Goal: Task Accomplishment & Management: Use online tool/utility

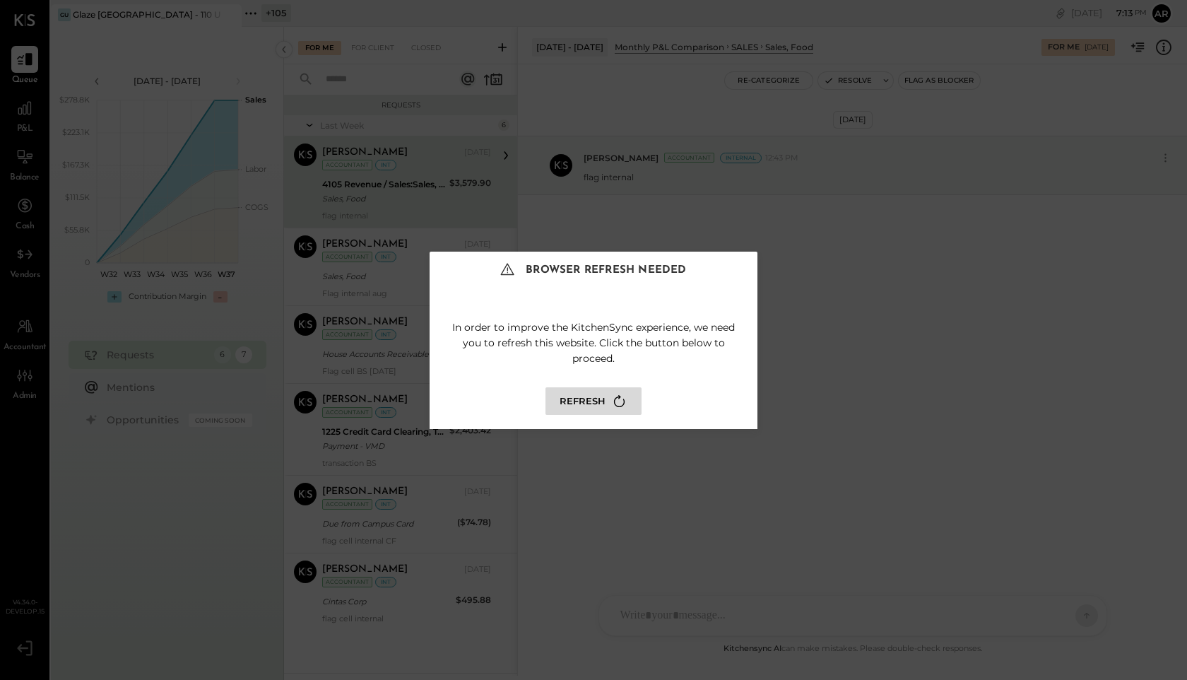
click at [575, 399] on button "Refresh" at bounding box center [594, 401] width 96 height 28
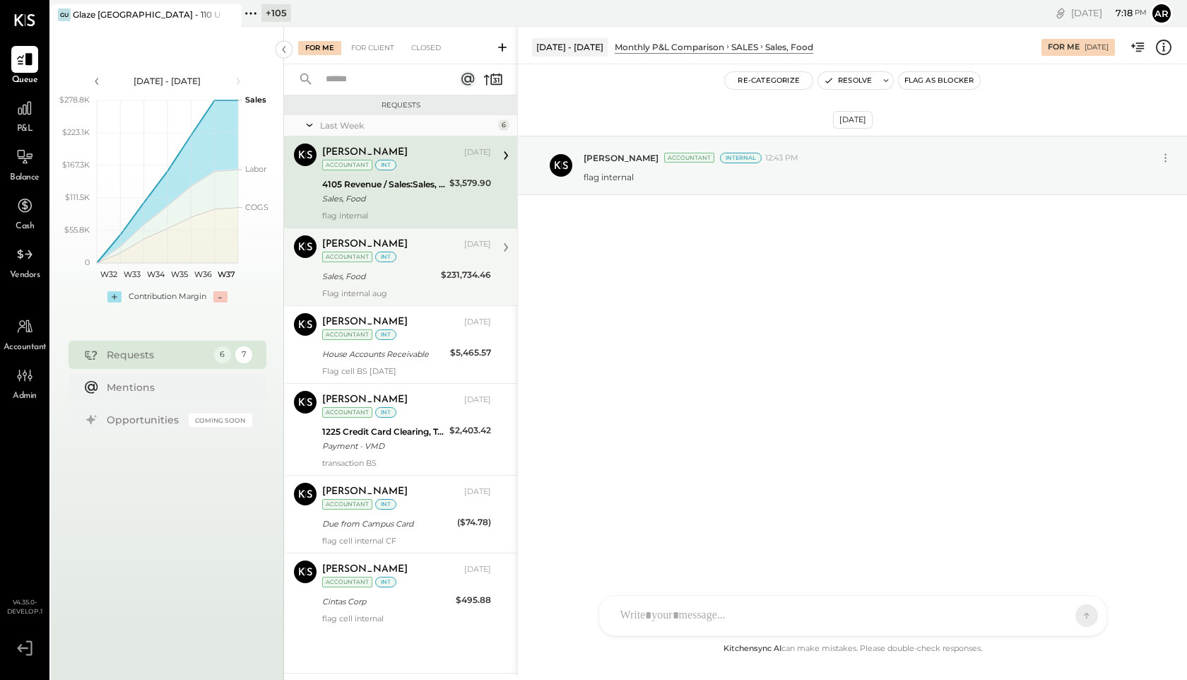
click at [410, 272] on div "Sales, Food" at bounding box center [379, 276] width 115 height 14
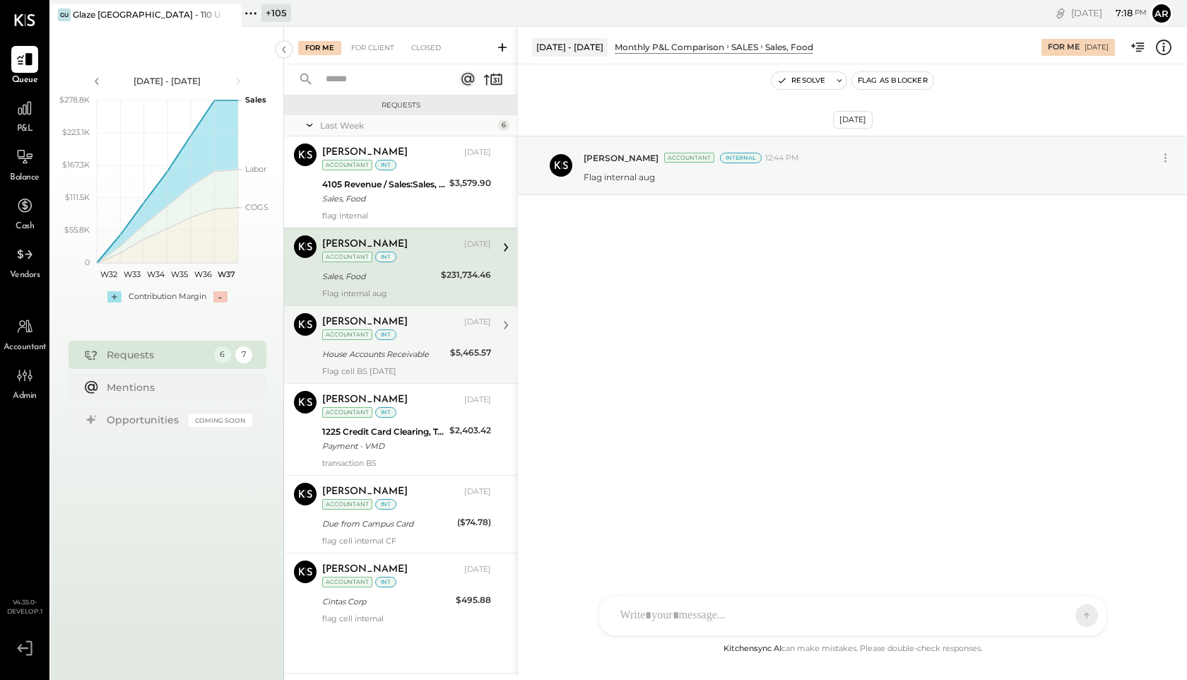
click at [390, 335] on div "int" at bounding box center [385, 334] width 21 height 11
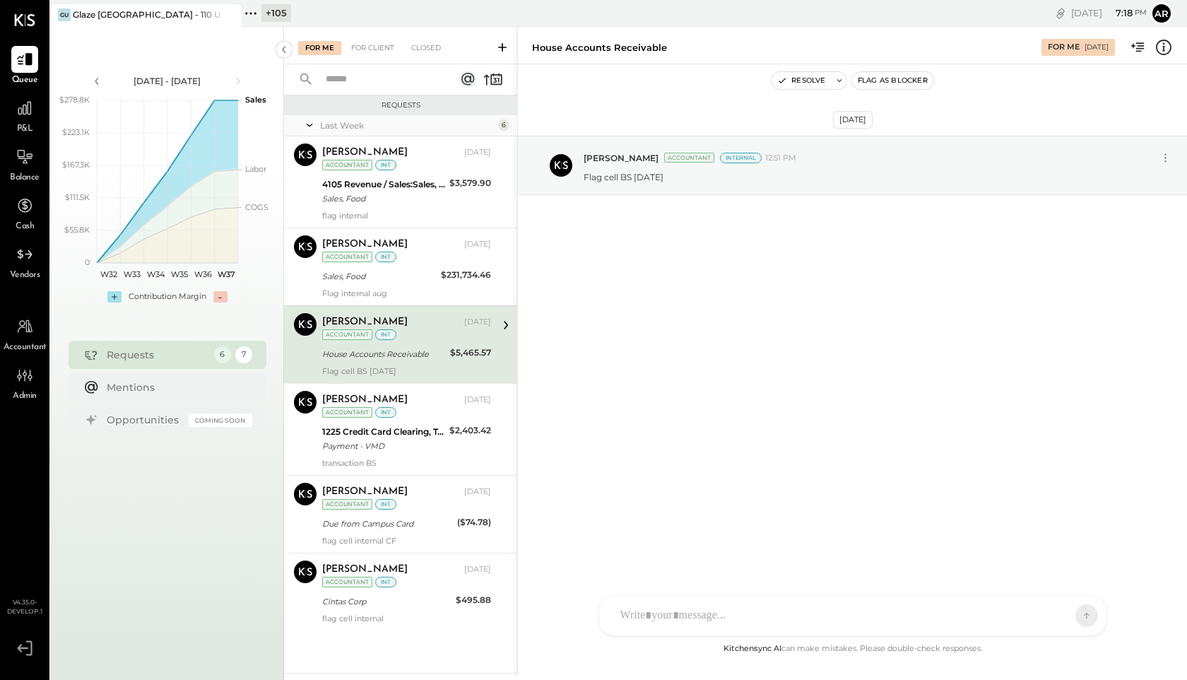
click at [1172, 49] on icon at bounding box center [1164, 47] width 18 height 18
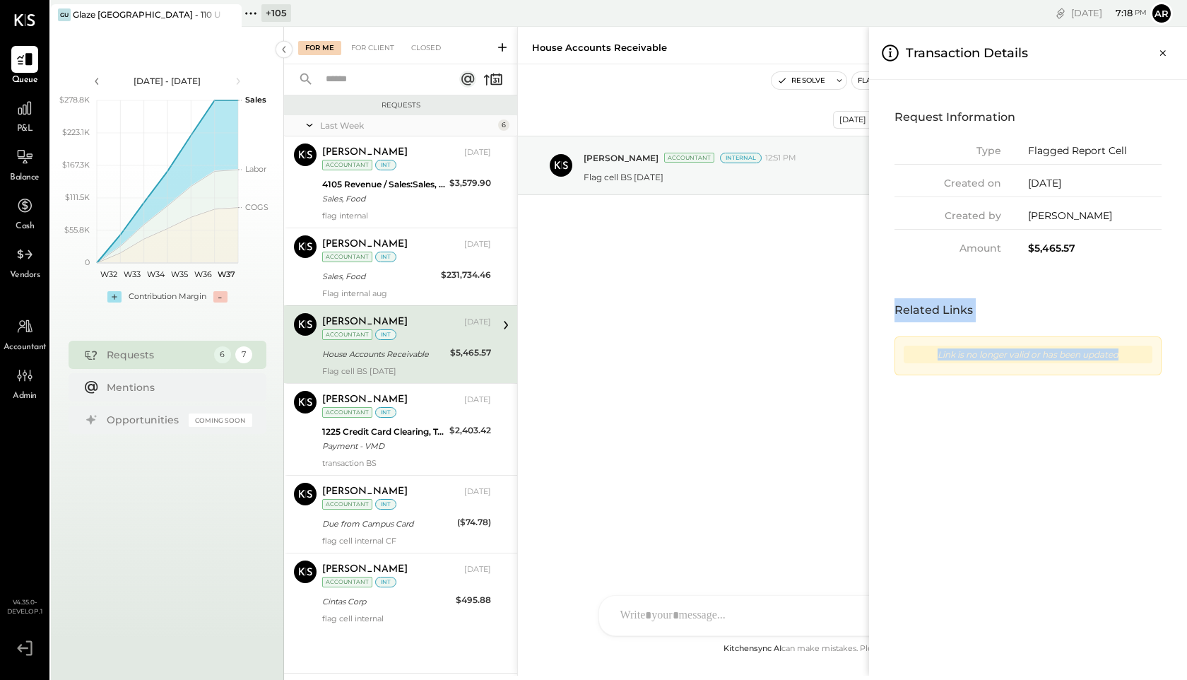
drag, startPoint x: 1166, startPoint y: 367, endPoint x: 877, endPoint y: 314, distance: 293.9
click at [877, 314] on div "Request Information Type Flagged Report Cell Created on 09/11/2025 Created by A…" at bounding box center [1028, 378] width 318 height 596
